Goal: Task Accomplishment & Management: Use online tool/utility

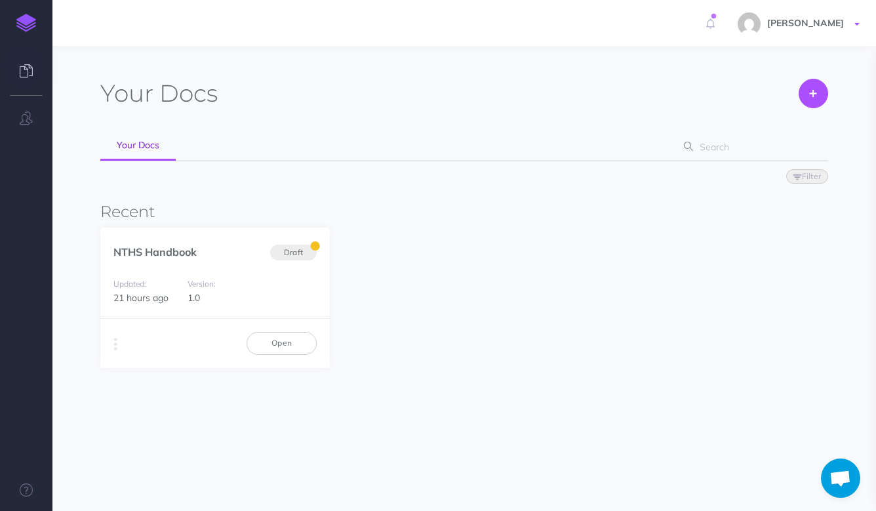
click at [840, 24] on span "[PERSON_NAME]" at bounding box center [805, 23] width 90 height 12
click at [182, 254] on link "NTHS Handbook" at bounding box center [154, 251] width 83 height 13
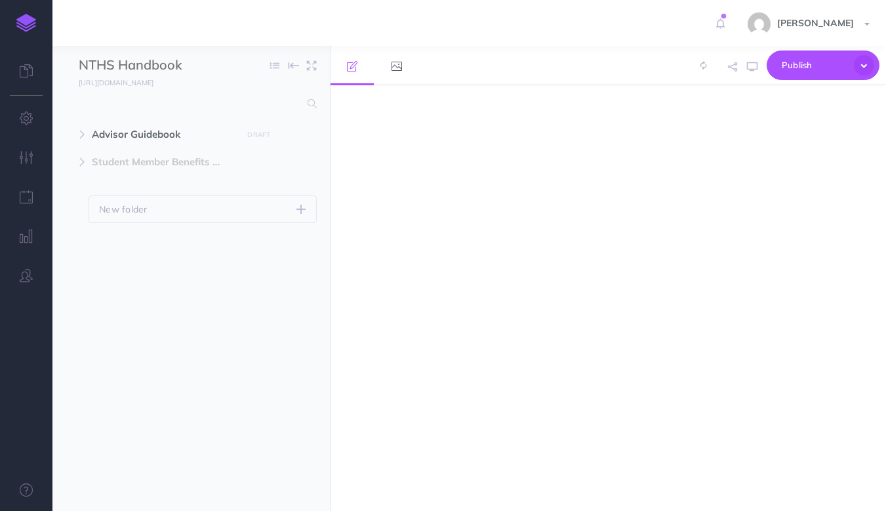
select select "null"
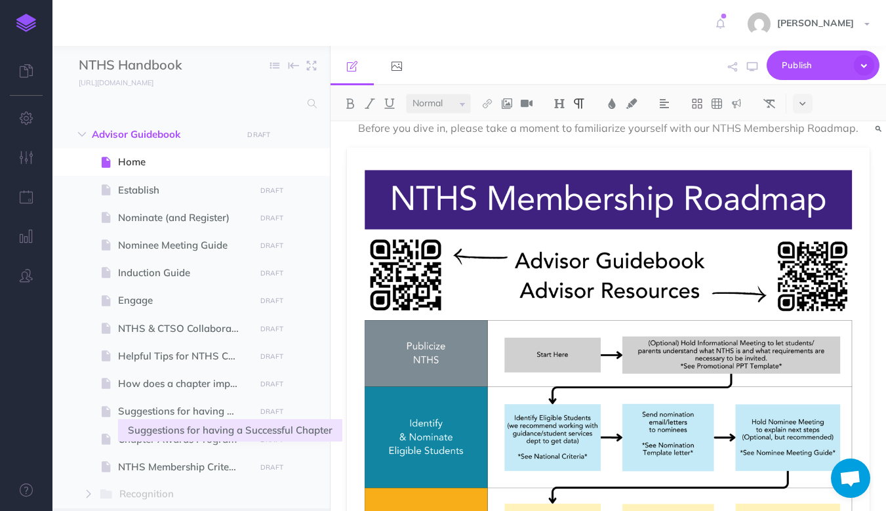
scroll to position [168, 0]
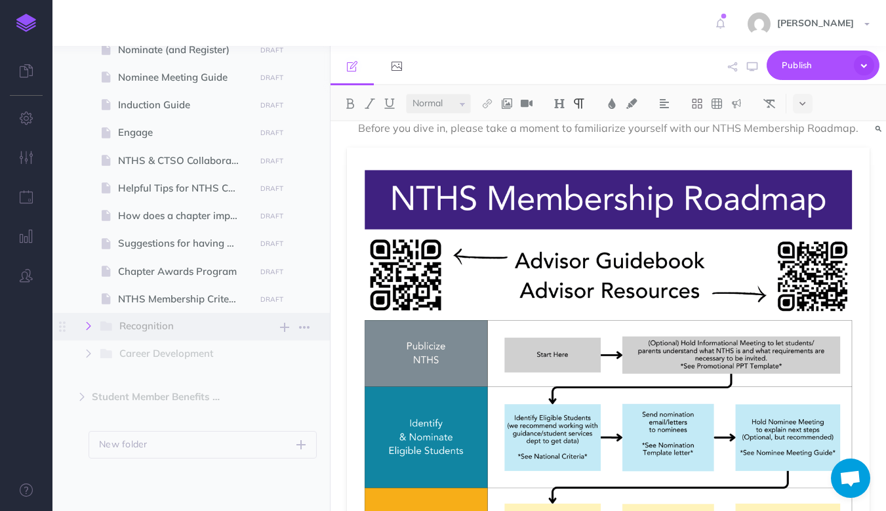
click at [88, 324] on icon "button" at bounding box center [89, 326] width 8 height 8
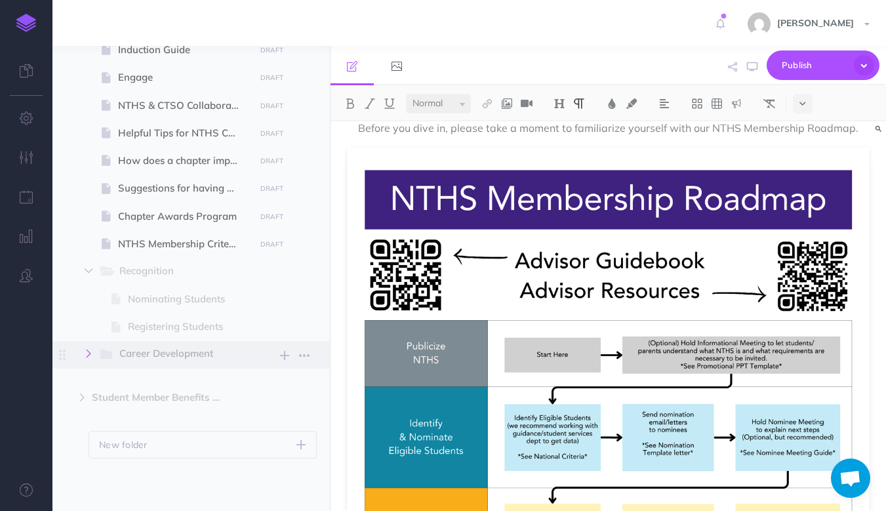
click at [83, 355] on button "button" at bounding box center [89, 353] width 24 height 16
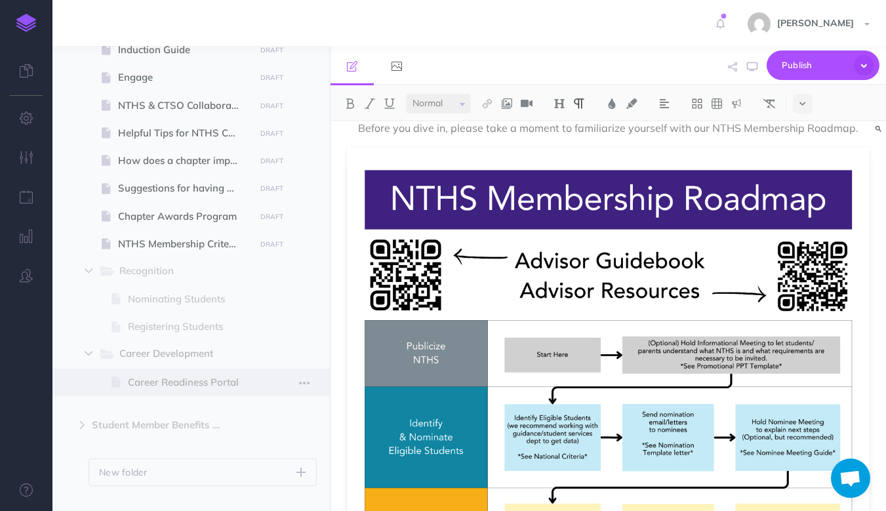
scroll to position [250, 0]
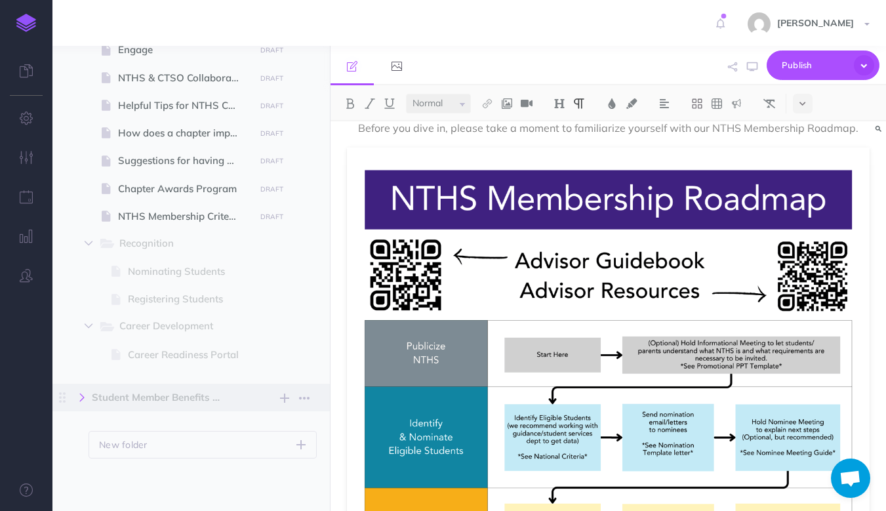
click at [86, 399] on icon "button" at bounding box center [82, 397] width 8 height 8
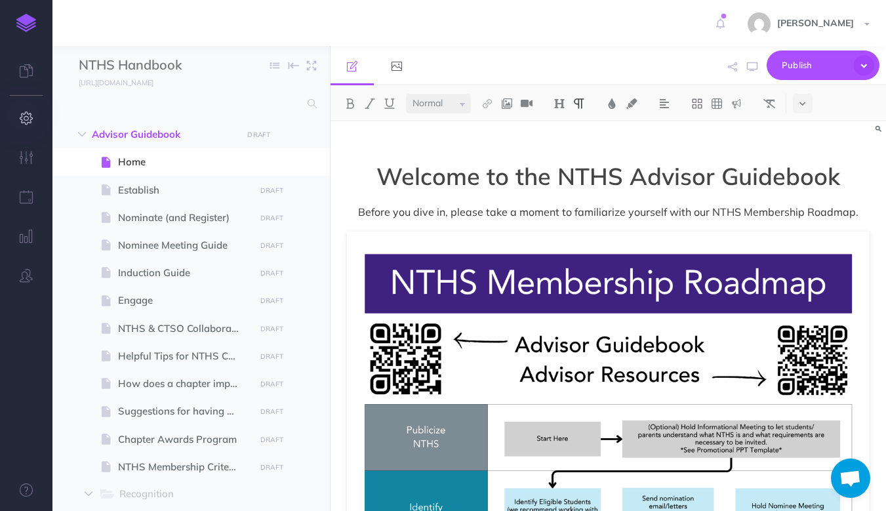
scroll to position [247, 0]
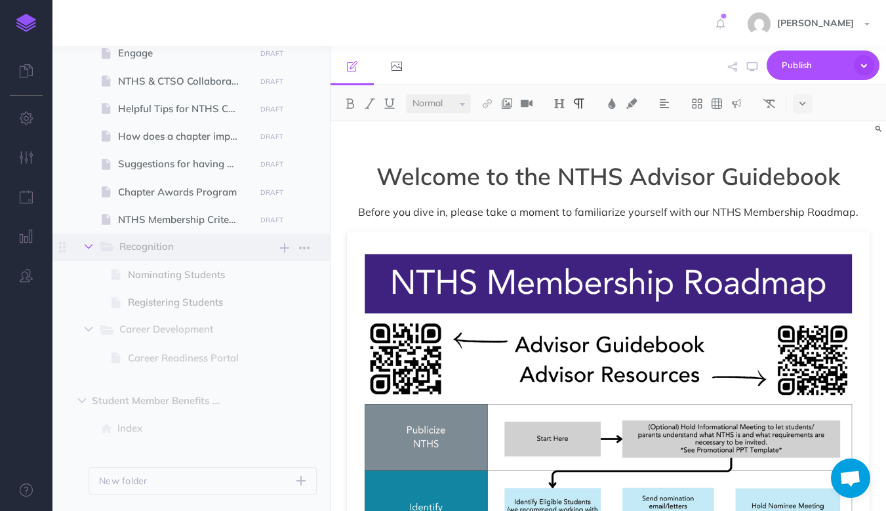
click at [86, 248] on icon "button" at bounding box center [89, 247] width 8 height 8
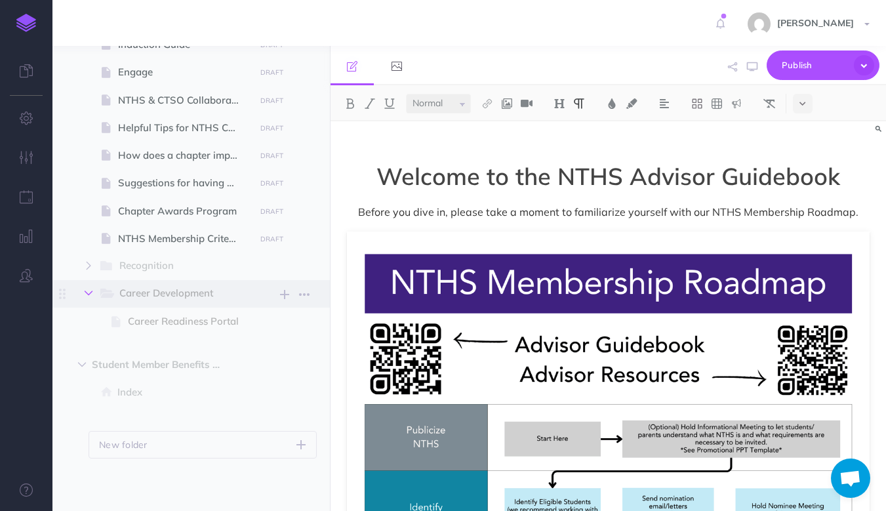
click at [88, 287] on button "button" at bounding box center [89, 293] width 24 height 16
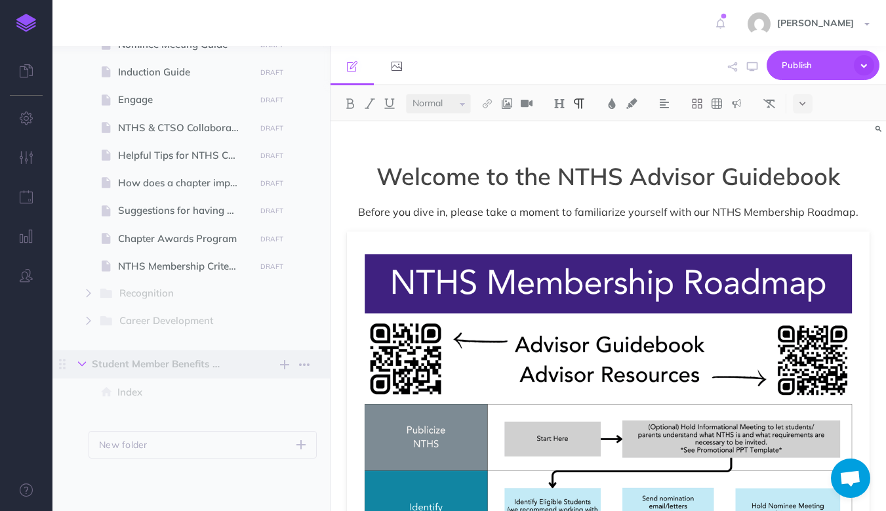
click at [80, 361] on icon "button" at bounding box center [82, 364] width 8 height 8
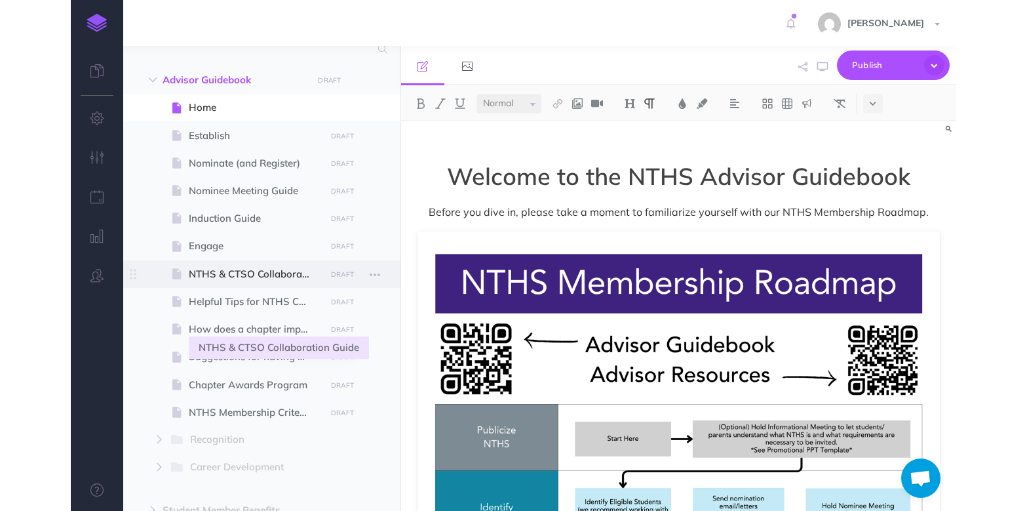
scroll to position [0, 0]
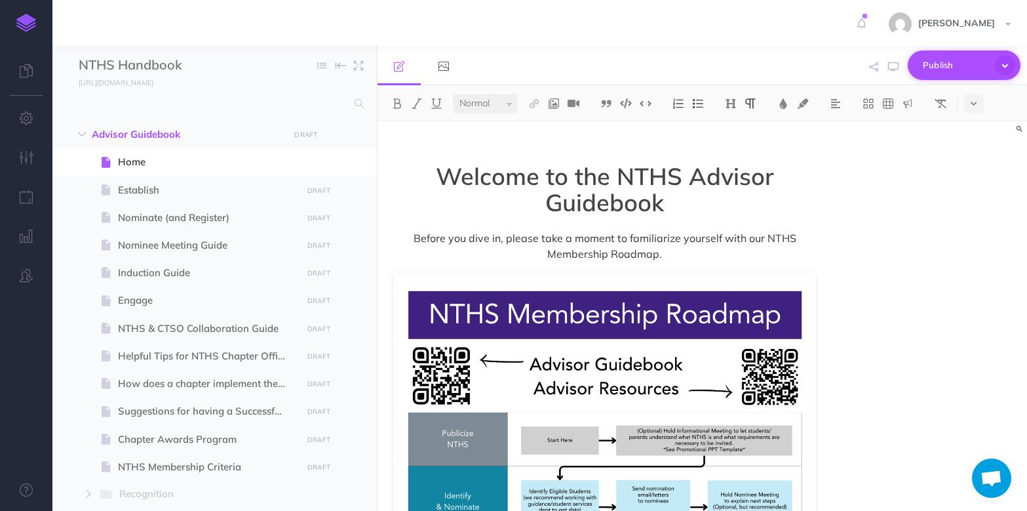
click at [885, 64] on icon "button" at bounding box center [1005, 65] width 20 height 20
click at [798, 66] on div "Publish Publish Publish all draft items, making them public. Publish Protection" at bounding box center [807, 66] width 427 height 40
click at [885, 67] on icon "button" at bounding box center [893, 67] width 10 height 10
